Goal: Register for event/course

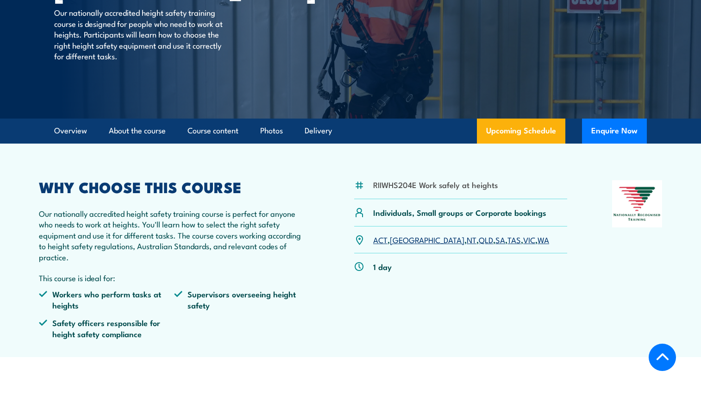
scroll to position [148, 0]
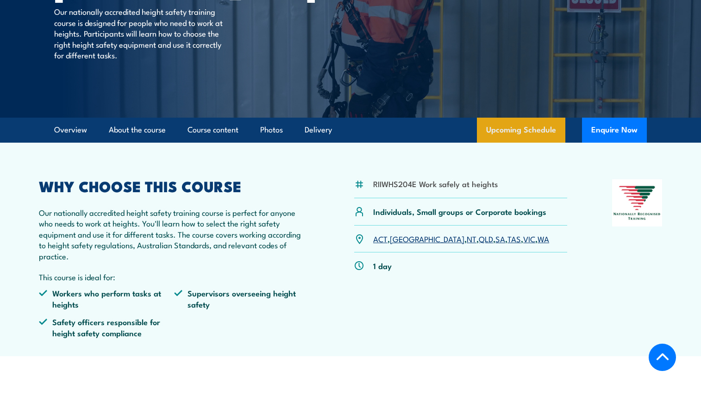
click at [526, 131] on link "Upcoming Schedule" at bounding box center [521, 130] width 88 height 25
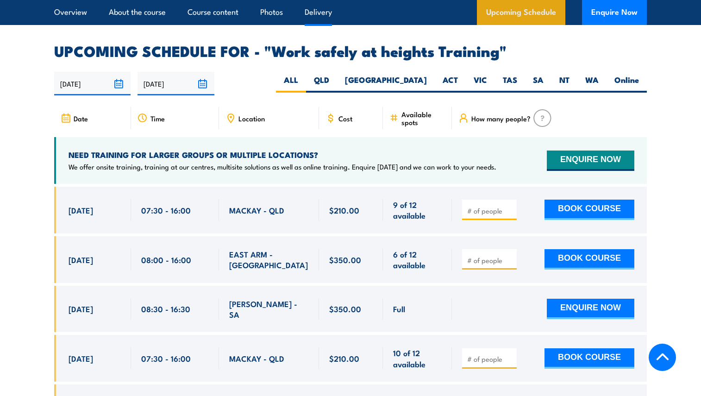
scroll to position [1473, 0]
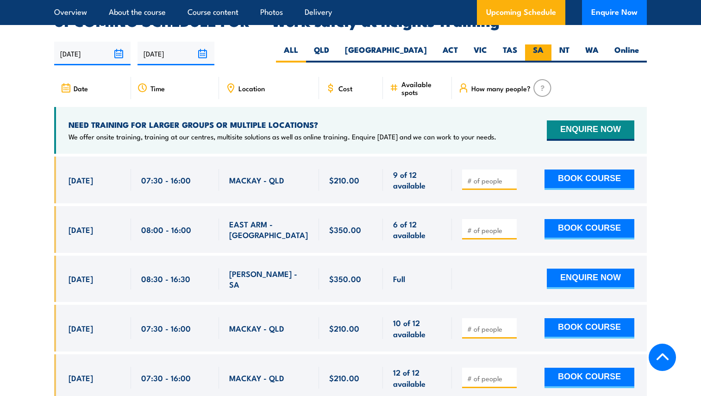
click at [531, 44] on label "SA" at bounding box center [538, 53] width 26 height 18
click at [543, 44] on input "SA" at bounding box center [546, 47] width 6 height 6
radio input "true"
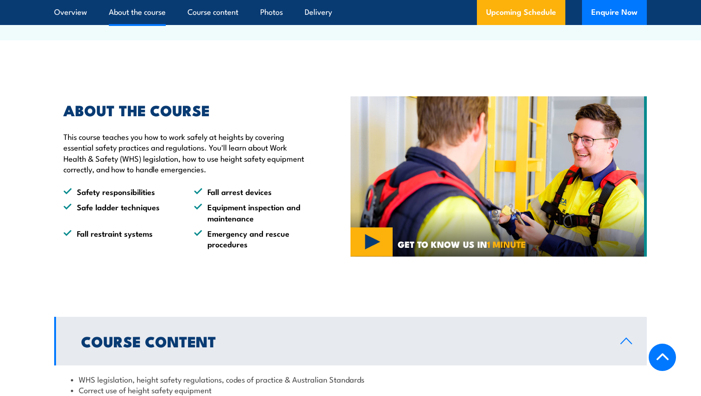
scroll to position [462, 0]
